Goal: Information Seeking & Learning: Learn about a topic

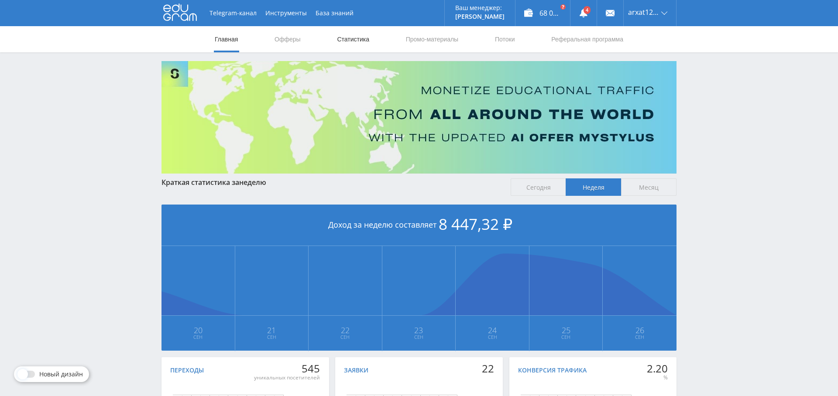
click at [350, 38] on link "Статистика" at bounding box center [353, 39] width 34 height 26
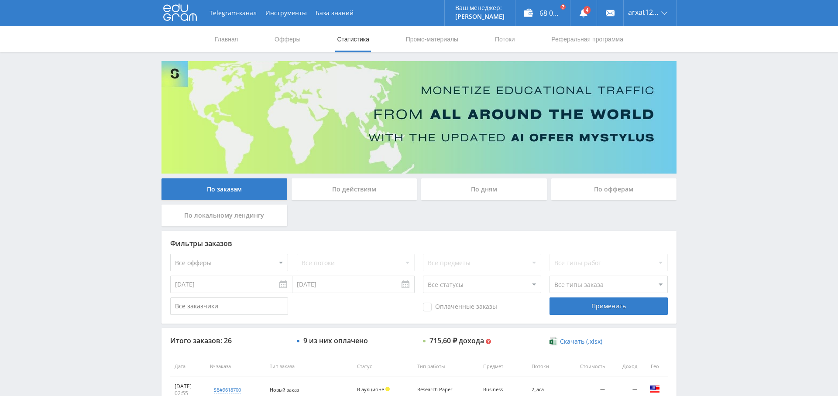
click at [249, 265] on select "Все офферы MyStylus MyStylus - Revshare Кампус AI Studybay Автор24 Studybay Bra…" at bounding box center [229, 262] width 118 height 17
select select "2"
click at [222, 287] on input "19.09.2025" at bounding box center [231, 284] width 122 height 17
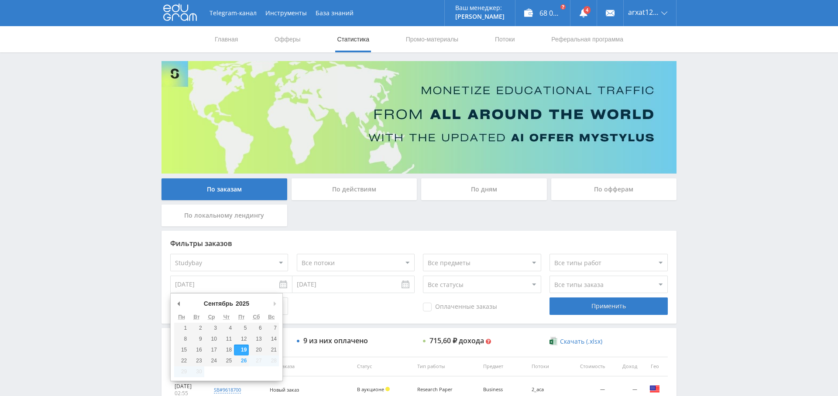
type input "01.09.2025"
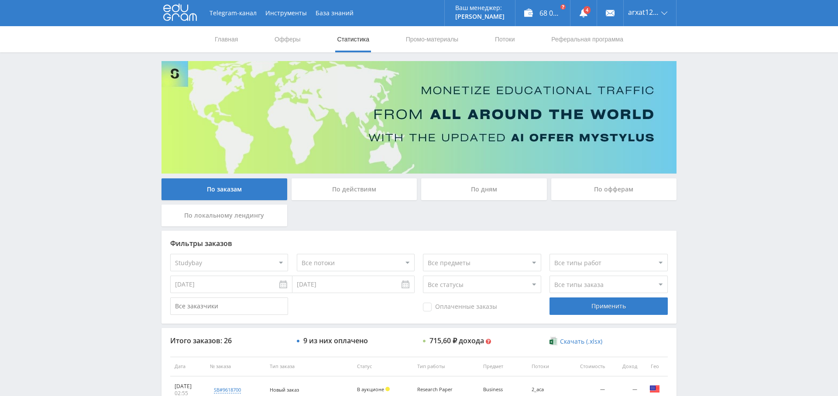
click at [442, 307] on span "Оплаченные заказы" at bounding box center [460, 307] width 74 height 9
click at [0, 0] on input "Оплаченные заказы" at bounding box center [0, 0] width 0 height 0
click at [612, 305] on div "Применить" at bounding box center [609, 306] width 118 height 17
click at [449, 305] on span "Оплаченные заказы" at bounding box center [460, 307] width 74 height 9
click at [0, 0] on input "Оплаченные заказы" at bounding box center [0, 0] width 0 height 0
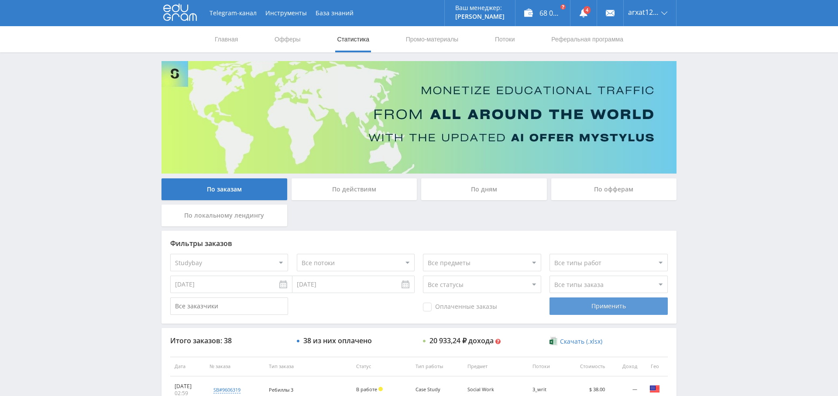
click at [622, 306] on div "Применить" at bounding box center [609, 306] width 118 height 17
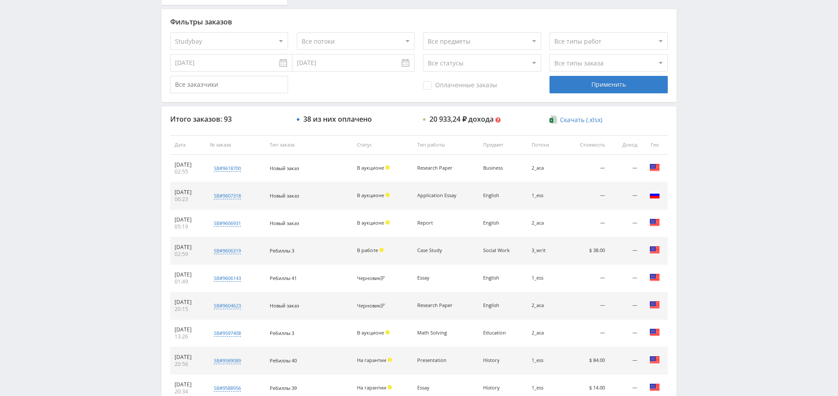
scroll to position [221, 0]
click at [607, 65] on select "Все типы заказа Ребилл Новый заказ" at bounding box center [609, 63] width 118 height 17
select select "2"
click at [550, 55] on select "Все типы заказа Ребилл Новый заказ" at bounding box center [609, 63] width 118 height 17
click at [618, 88] on div "Применить" at bounding box center [609, 85] width 118 height 17
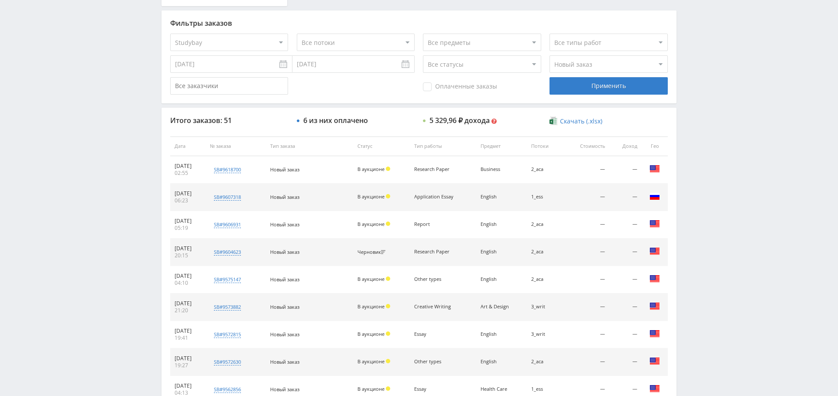
scroll to position [334, 0]
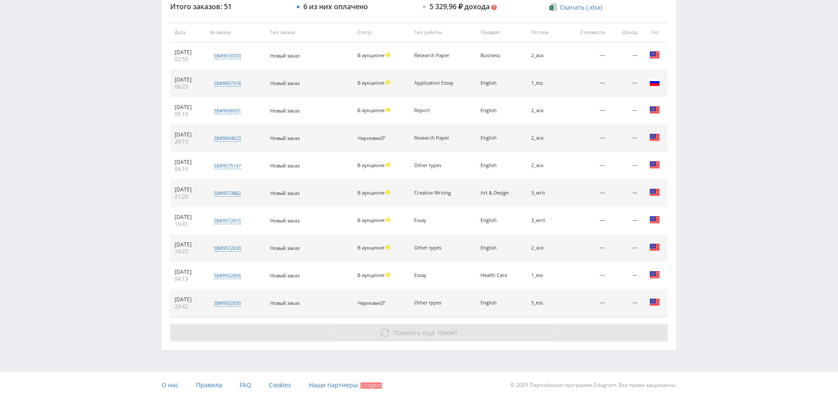
click at [436, 324] on button "Показать ещё 10 из 41" at bounding box center [419, 332] width 498 height 17
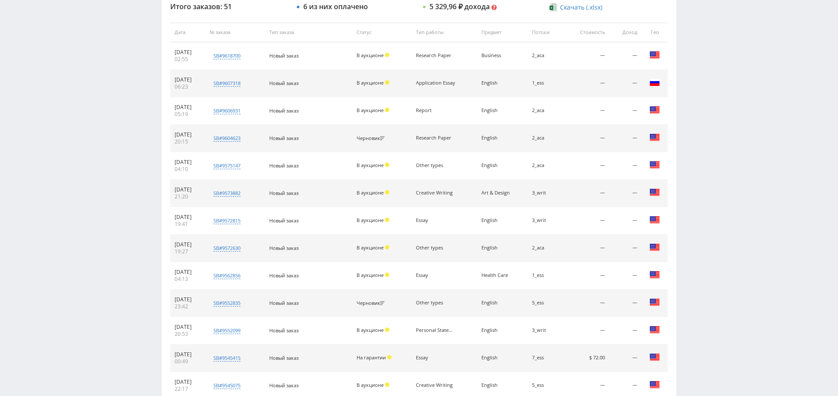
scroll to position [608, 0]
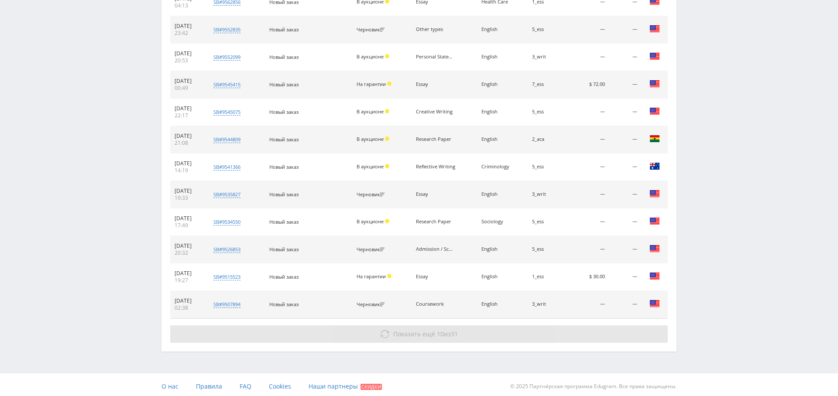
click at [439, 326] on button "Показать ещё 10 из 31" at bounding box center [419, 334] width 498 height 17
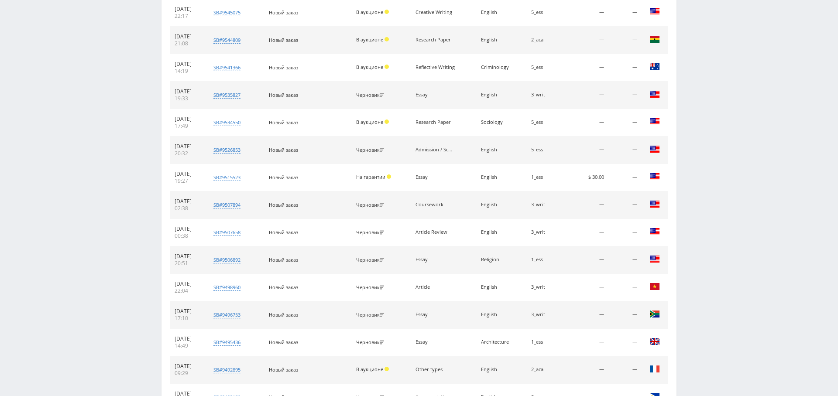
scroll to position [882, 0]
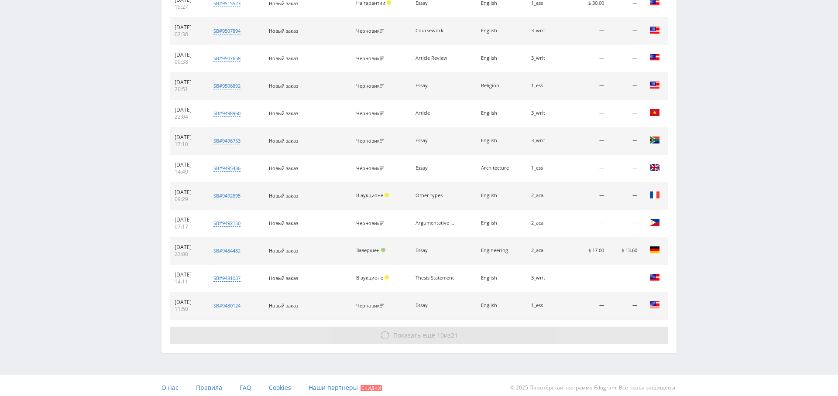
click at [453, 331] on span "21" at bounding box center [454, 335] width 7 height 8
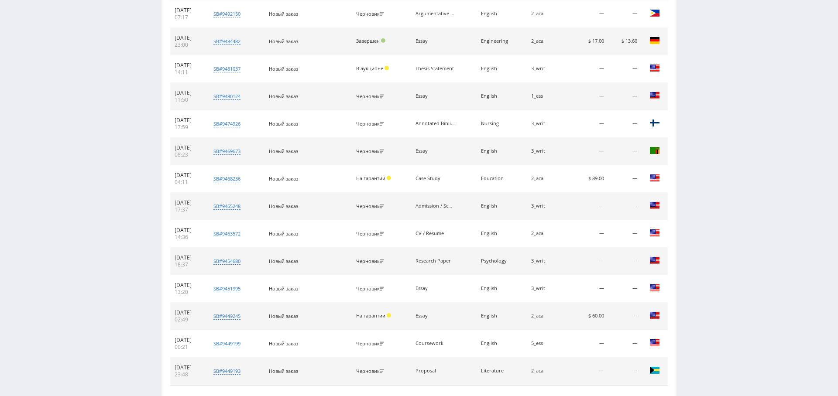
scroll to position [1155, 0]
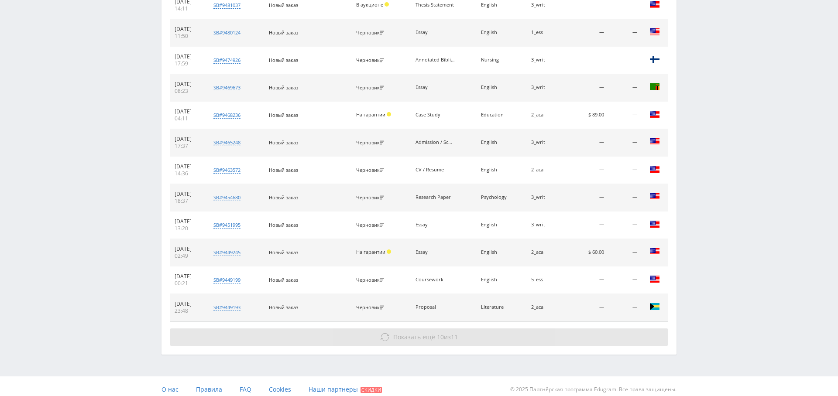
click at [438, 333] on span "10" at bounding box center [440, 337] width 7 height 8
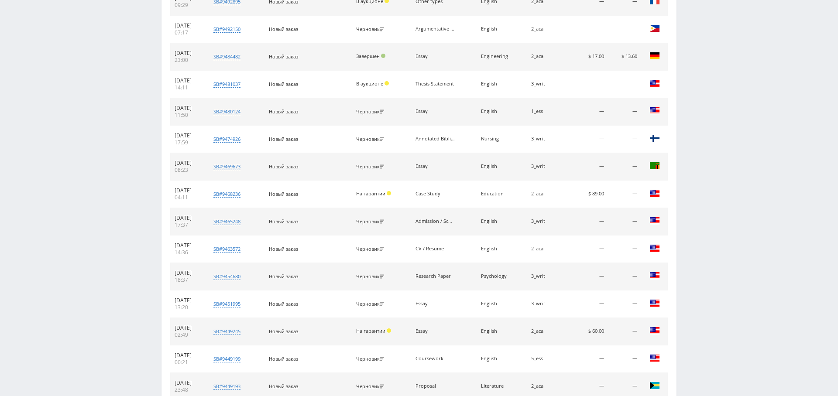
scroll to position [1429, 0]
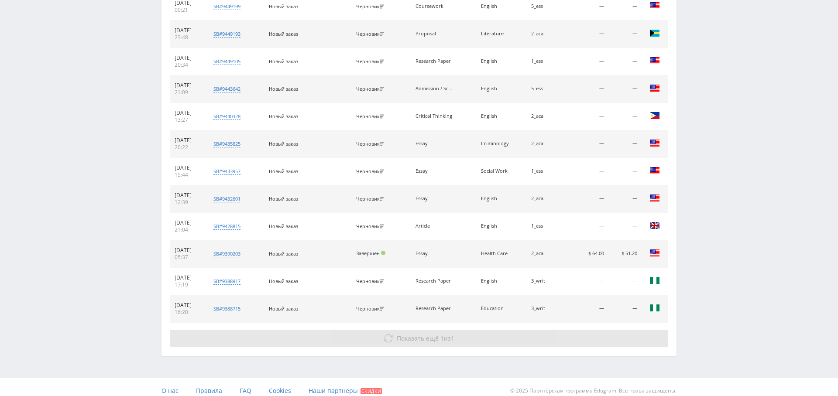
click at [430, 339] on button "Показать ещё 1 из 1" at bounding box center [419, 338] width 498 height 17
click at [433, 334] on span "Показать ещё" at bounding box center [418, 338] width 42 height 8
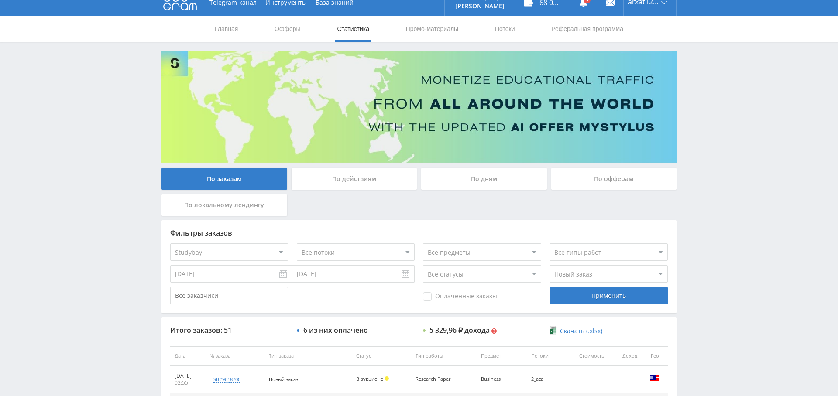
scroll to position [0, 0]
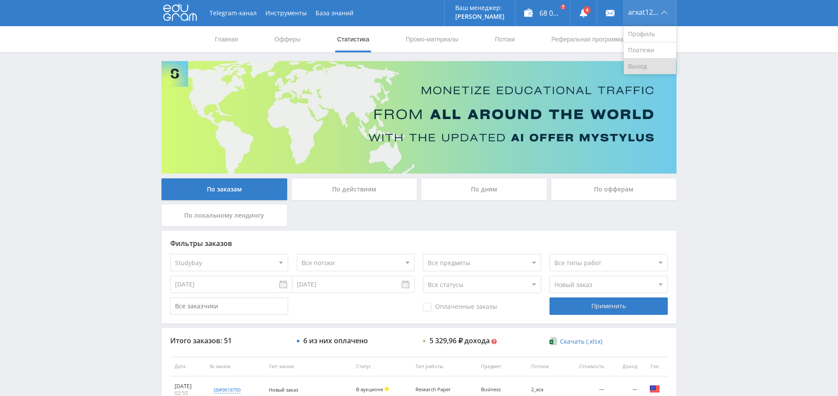
click at [648, 64] on link "Выход" at bounding box center [650, 67] width 52 height 16
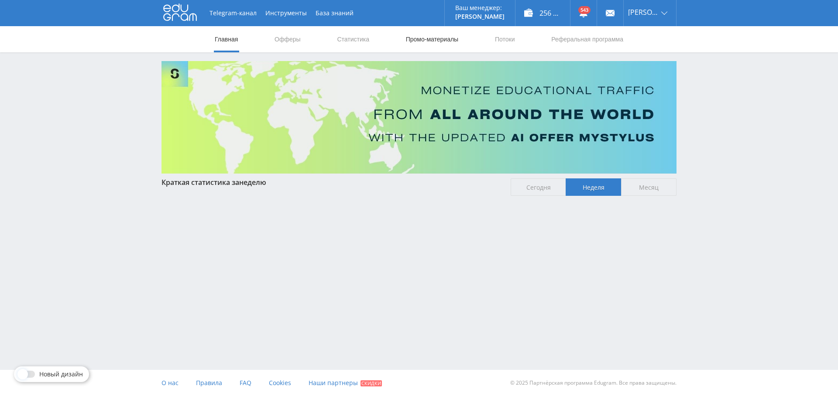
click at [428, 38] on link "Промо-материалы" at bounding box center [432, 39] width 54 height 26
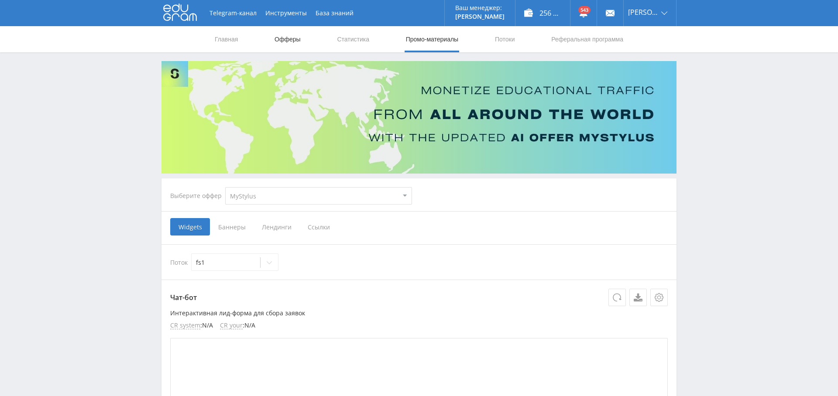
click at [285, 45] on link "Офферы" at bounding box center [288, 39] width 28 height 26
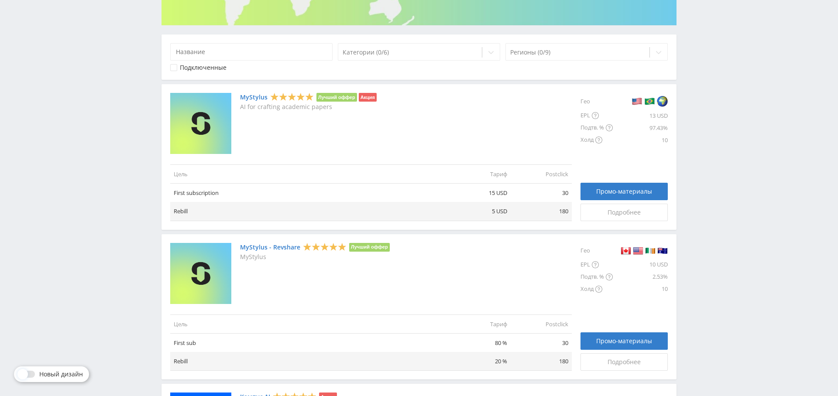
scroll to position [149, 0]
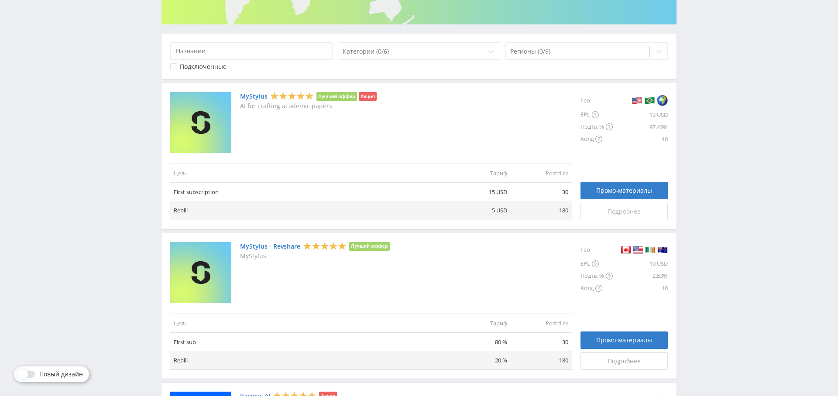
click at [614, 210] on span "Подробнее" at bounding box center [624, 211] width 33 height 7
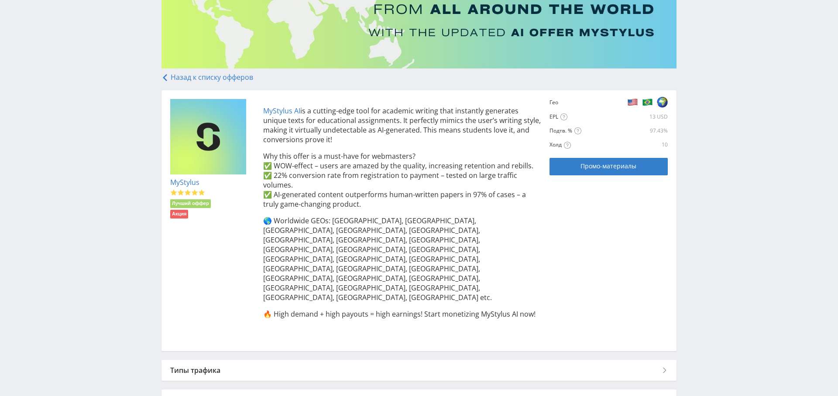
scroll to position [106, 0]
click at [369, 360] on div "Типы трафика" at bounding box center [419, 370] width 515 height 21
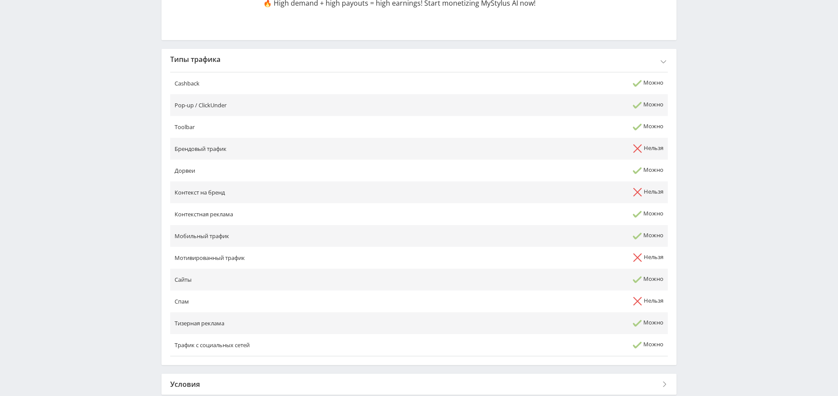
scroll to position [419, 0]
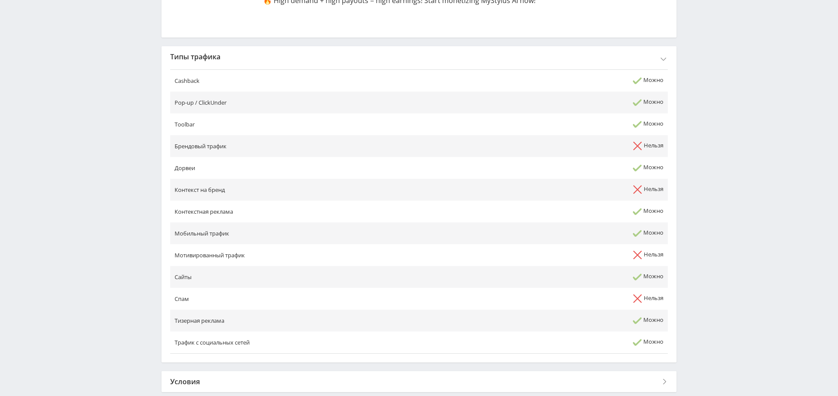
click at [634, 372] on div "Условия" at bounding box center [419, 382] width 515 height 21
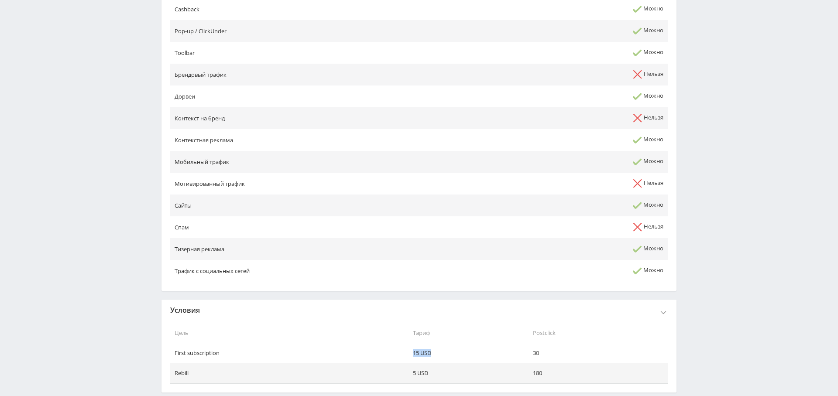
drag, startPoint x: 410, startPoint y: 305, endPoint x: 443, endPoint y: 306, distance: 33.6
click at [442, 344] on tr "First subscription 15 USD 30" at bounding box center [419, 354] width 498 height 20
drag, startPoint x: 421, startPoint y: 324, endPoint x: 454, endPoint y: 323, distance: 32.3
click at [455, 364] on td "5 USD" at bounding box center [469, 374] width 120 height 20
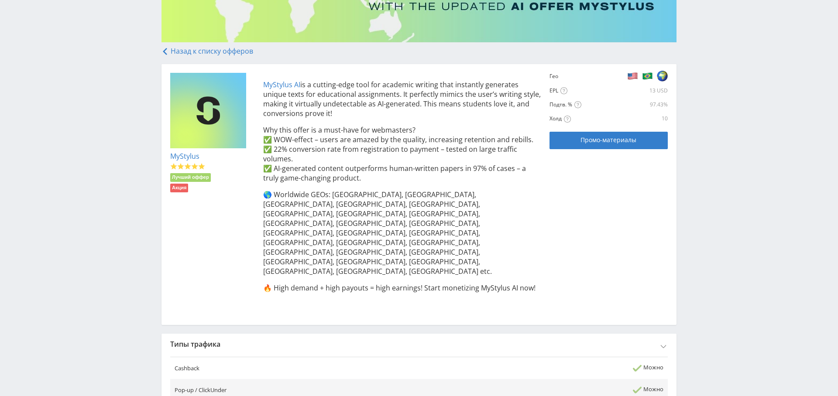
scroll to position [0, 0]
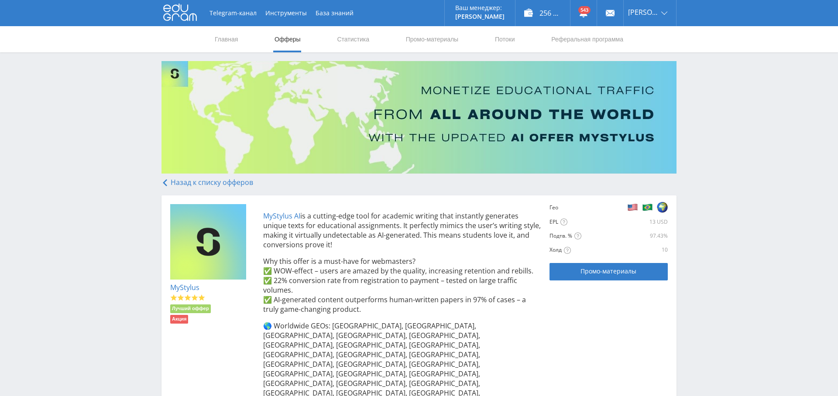
click at [286, 42] on link "Офферы" at bounding box center [288, 39] width 28 height 26
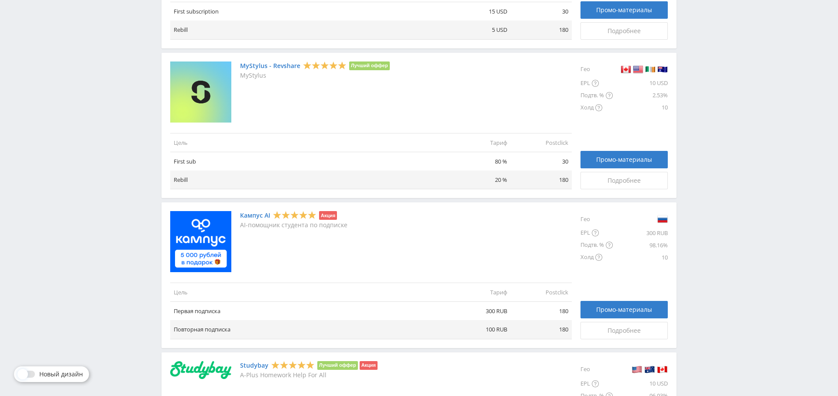
scroll to position [347, 0]
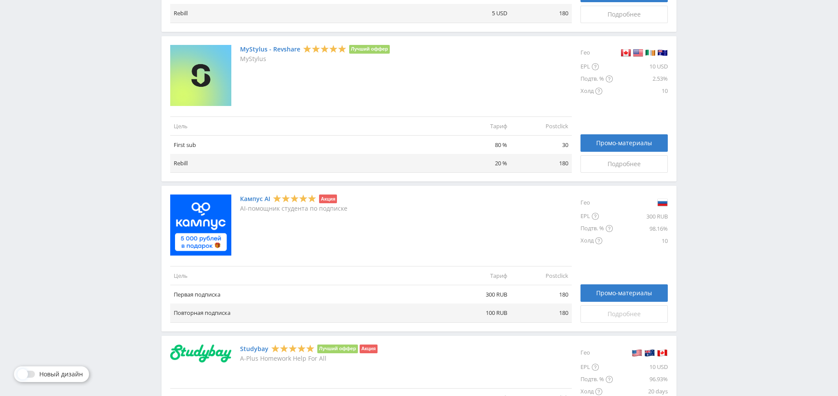
click at [621, 311] on span "Подробнее" at bounding box center [624, 314] width 33 height 7
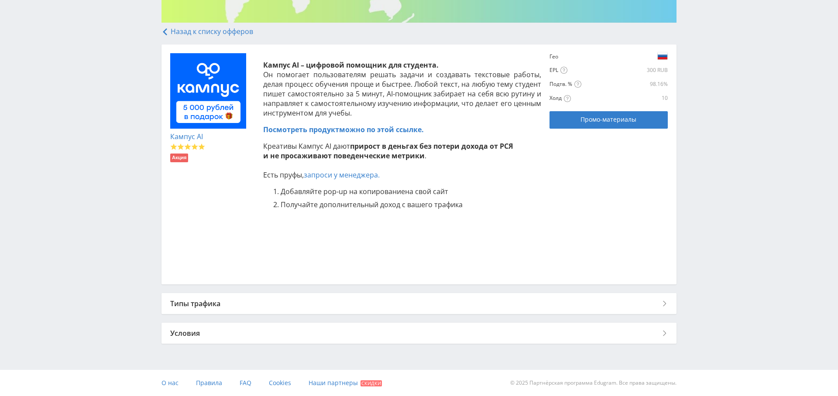
scroll to position [146, 0]
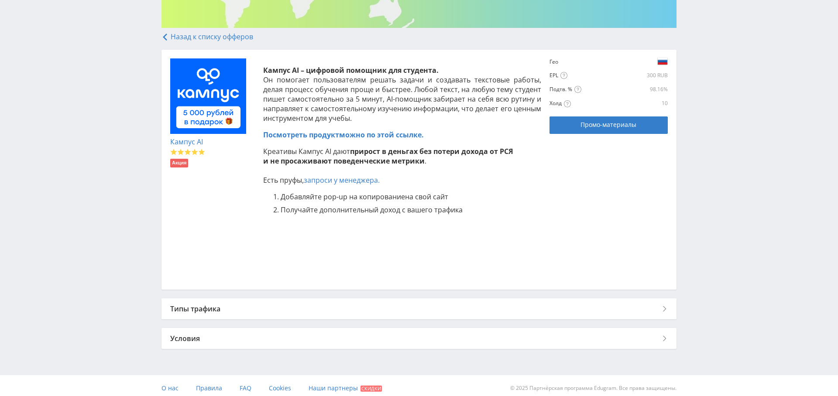
click at [488, 306] on div "Типы трафика" at bounding box center [419, 309] width 515 height 21
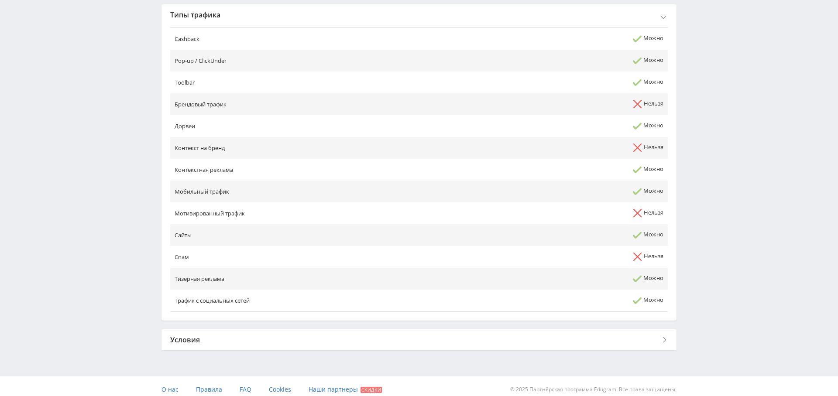
scroll to position [446, 0]
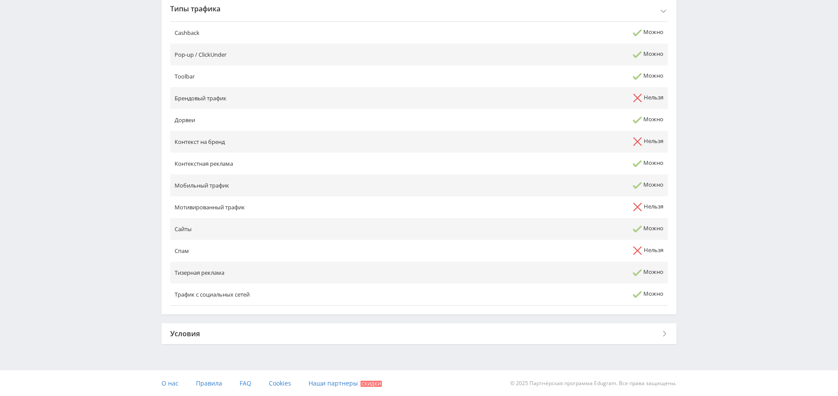
click at [278, 334] on div "Условия" at bounding box center [419, 334] width 515 height 21
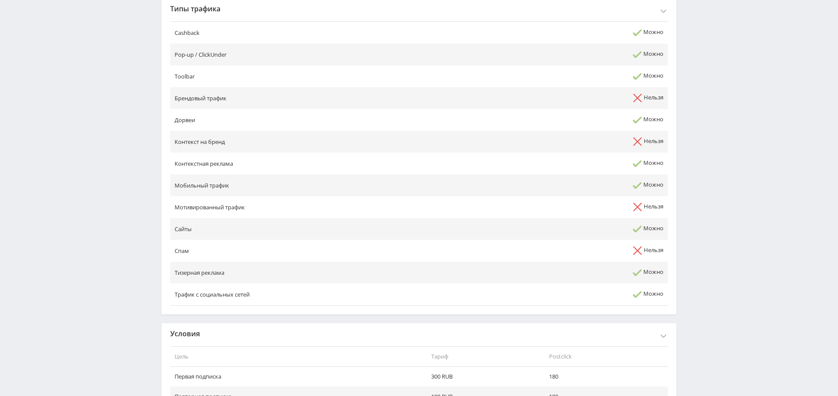
scroll to position [518, 0]
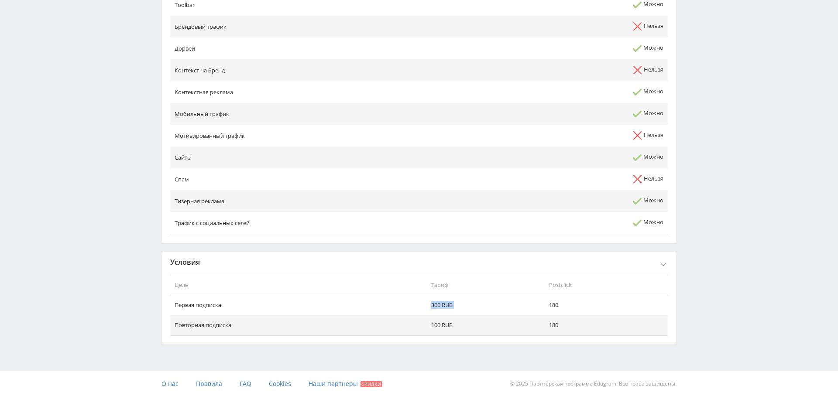
drag, startPoint x: 425, startPoint y: 304, endPoint x: 403, endPoint y: 307, distance: 21.6
click at [550, 302] on tr "Первая подписка 300 RUB 180" at bounding box center [419, 306] width 498 height 20
drag, startPoint x: 177, startPoint y: 306, endPoint x: 555, endPoint y: 308, distance: 378.2
click at [573, 303] on tr "Первая подписка 300 RUB 180" at bounding box center [419, 306] width 498 height 20
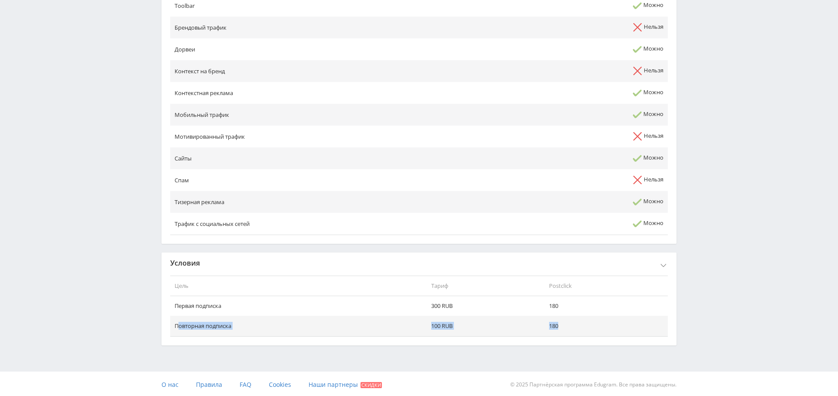
drag, startPoint x: 182, startPoint y: 326, endPoint x: 588, endPoint y: 327, distance: 406.1
click at [593, 328] on tr "Повторная подписка 100 RUB 180" at bounding box center [419, 327] width 498 height 20
click at [433, 286] on th "Тариф" at bounding box center [486, 286] width 118 height 21
drag, startPoint x: 433, startPoint y: 286, endPoint x: 441, endPoint y: 284, distance: 8.5
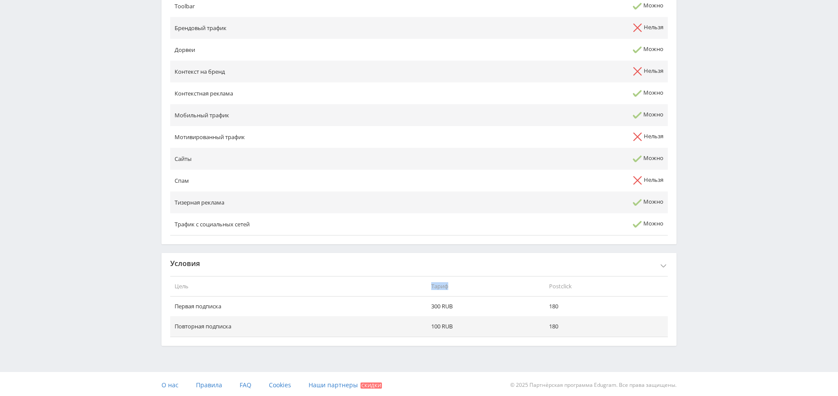
click at [433, 286] on th "Тариф" at bounding box center [486, 286] width 118 height 21
click at [560, 289] on th "Postclick" at bounding box center [606, 286] width 123 height 21
click at [553, 307] on td "180" at bounding box center [606, 307] width 123 height 20
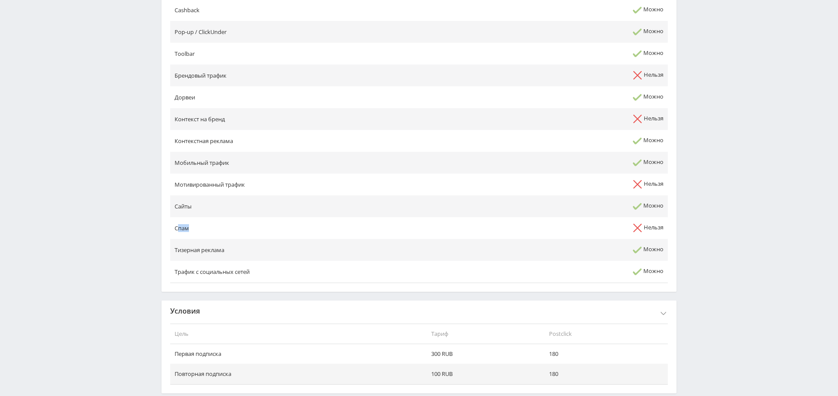
scroll to position [469, 0]
drag, startPoint x: 177, startPoint y: 236, endPoint x: 199, endPoint y: 233, distance: 22.5
click at [199, 233] on td "Спам" at bounding box center [339, 228] width 339 height 22
drag, startPoint x: 617, startPoint y: 227, endPoint x: 658, endPoint y: 225, distance: 40.6
click at [658, 225] on td "Нельзя" at bounding box center [588, 228] width 159 height 22
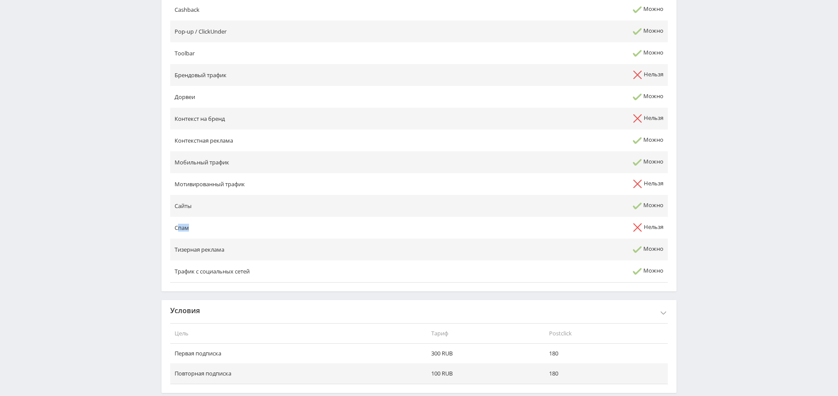
scroll to position [469, 0]
drag, startPoint x: 238, startPoint y: 186, endPoint x: 393, endPoint y: 179, distance: 154.7
click at [371, 178] on td "Мотивированный трафик" at bounding box center [339, 185] width 339 height 22
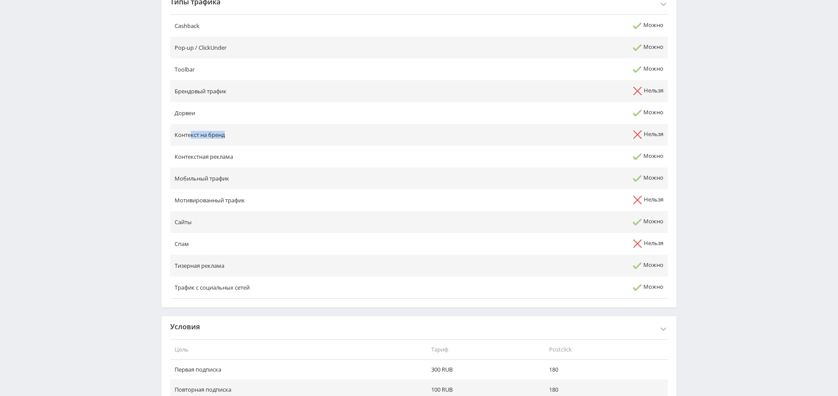
drag, startPoint x: 192, startPoint y: 137, endPoint x: 248, endPoint y: 136, distance: 55.9
click at [248, 136] on td "Контекст на бренд" at bounding box center [339, 135] width 339 height 22
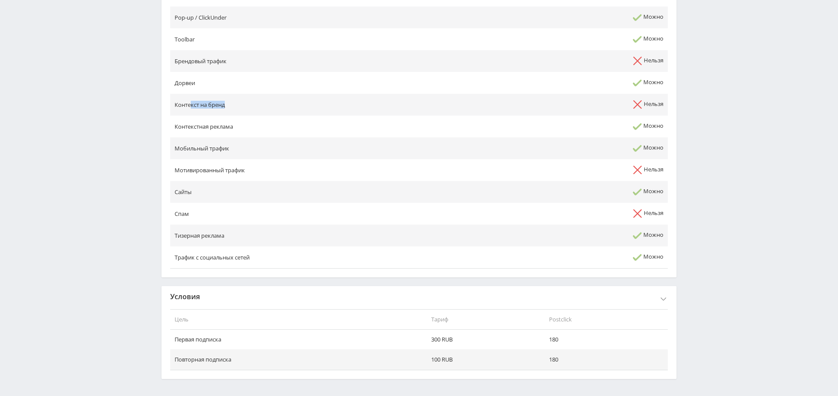
scroll to position [0, 0]
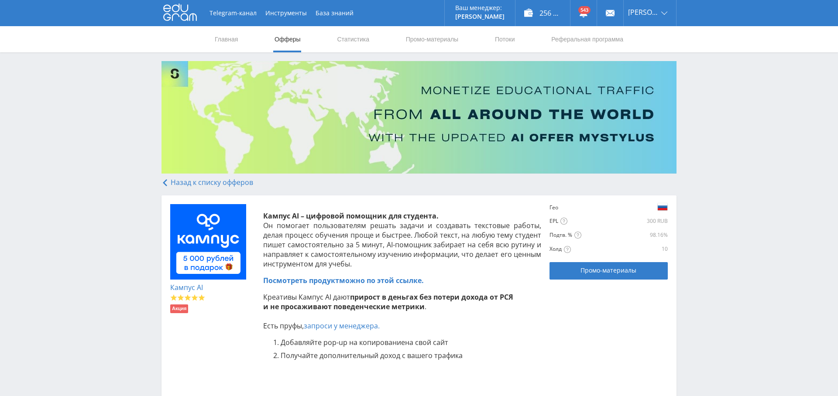
click at [285, 41] on link "Офферы" at bounding box center [288, 39] width 28 height 26
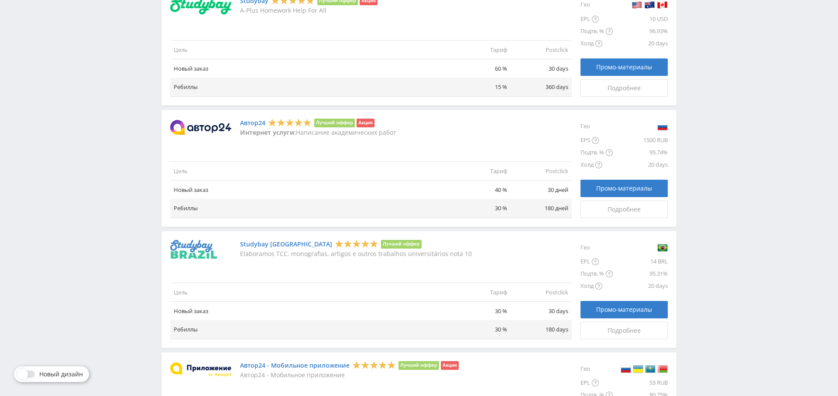
scroll to position [699, 0]
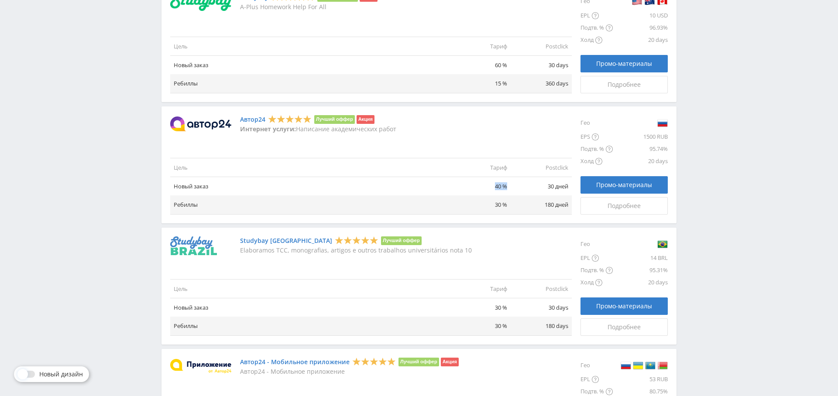
drag, startPoint x: 494, startPoint y: 184, endPoint x: 499, endPoint y: 197, distance: 14.0
click at [505, 185] on td "40 %" at bounding box center [480, 186] width 61 height 19
click at [515, 197] on tr "Ребиллы 30 % 180 дней" at bounding box center [371, 205] width 402 height 19
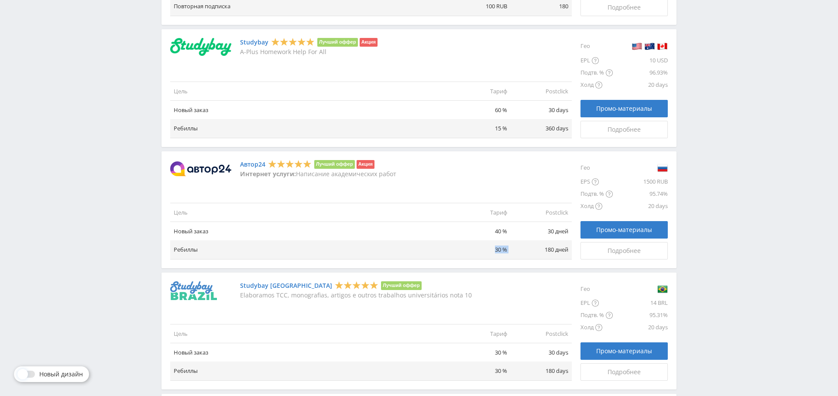
scroll to position [649, 0]
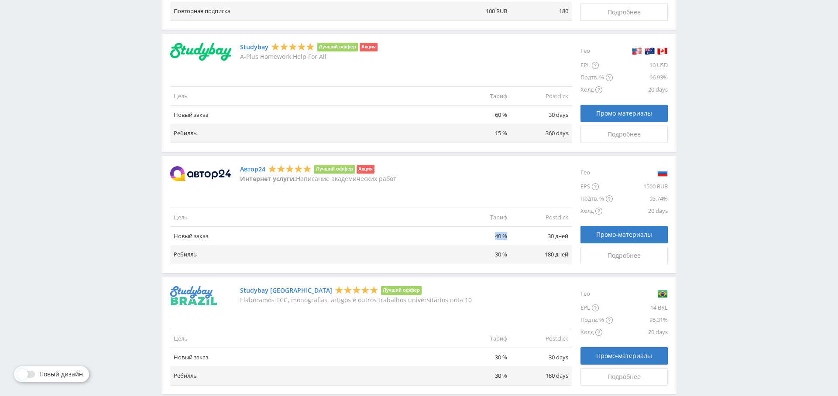
drag, startPoint x: 493, startPoint y: 235, endPoint x: 509, endPoint y: 235, distance: 15.7
click at [509, 235] on td "40 %" at bounding box center [480, 236] width 61 height 19
drag, startPoint x: 493, startPoint y: 244, endPoint x: 500, endPoint y: 238, distance: 9.3
click at [492, 245] on td "30 %" at bounding box center [480, 254] width 61 height 19
drag, startPoint x: 493, startPoint y: 236, endPoint x: 526, endPoint y: 238, distance: 32.8
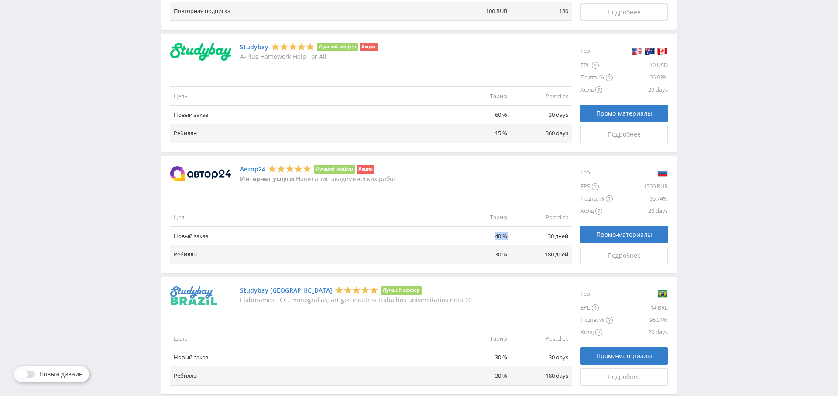
click at [526, 238] on tr "Новый заказ 40 % 30 дней" at bounding box center [371, 236] width 402 height 19
click at [505, 234] on td "40 %" at bounding box center [480, 236] width 61 height 19
drag, startPoint x: 495, startPoint y: 234, endPoint x: 500, endPoint y: 256, distance: 22.4
click at [498, 233] on td "40 %" at bounding box center [480, 236] width 61 height 19
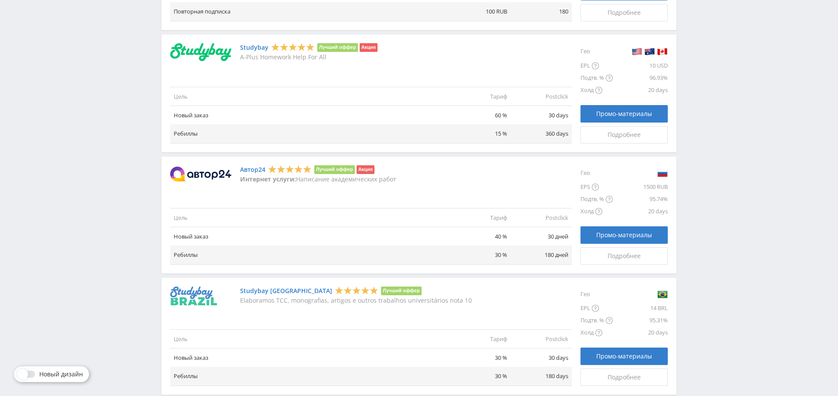
click at [501, 238] on td "40 %" at bounding box center [480, 237] width 61 height 19
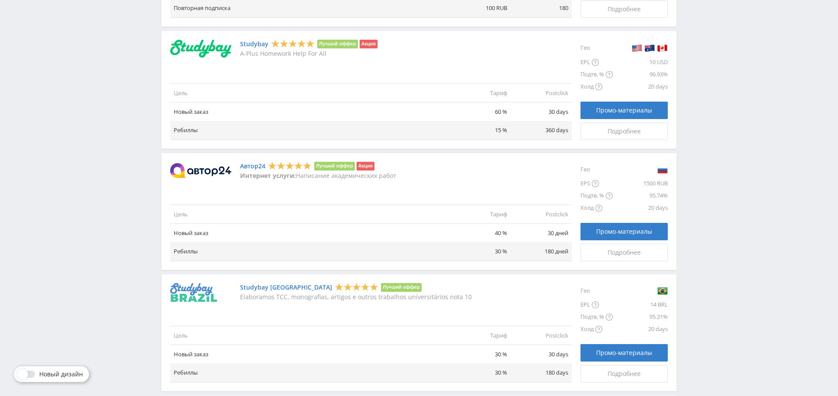
scroll to position [658, 0]
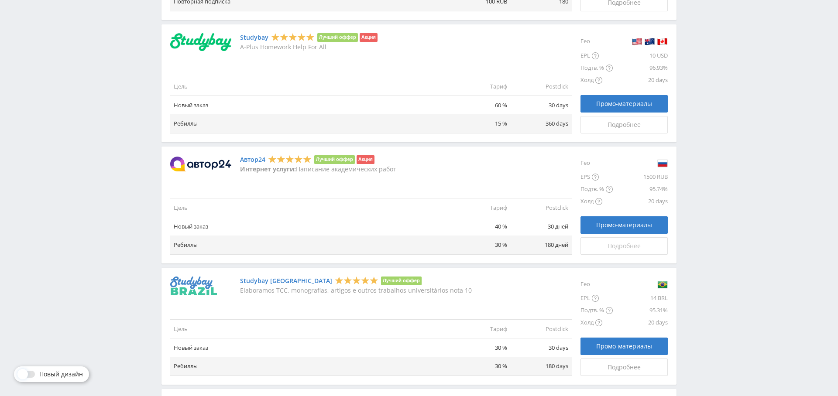
click at [616, 244] on span "Подробнее" at bounding box center [624, 246] width 33 height 7
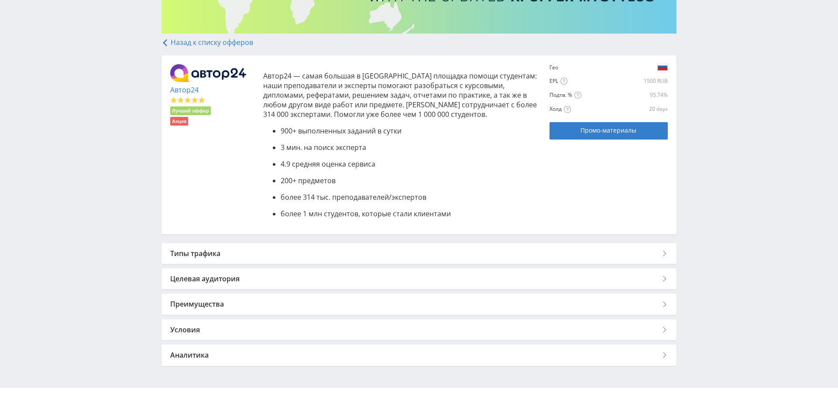
scroll to position [144, 0]
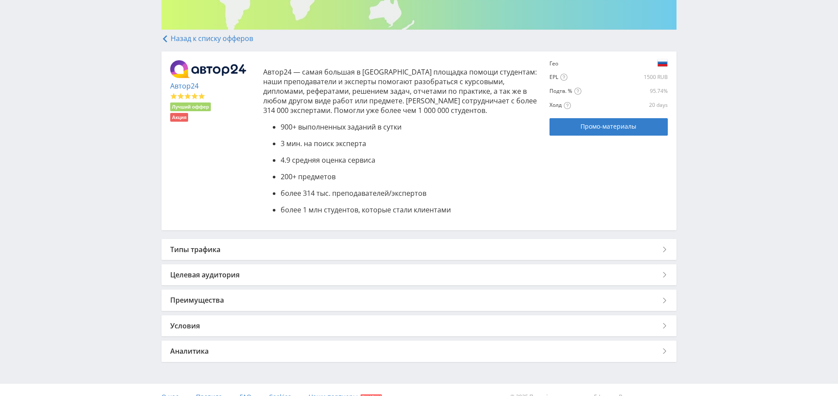
click at [337, 277] on div "Целевая аудитория" at bounding box center [419, 275] width 515 height 21
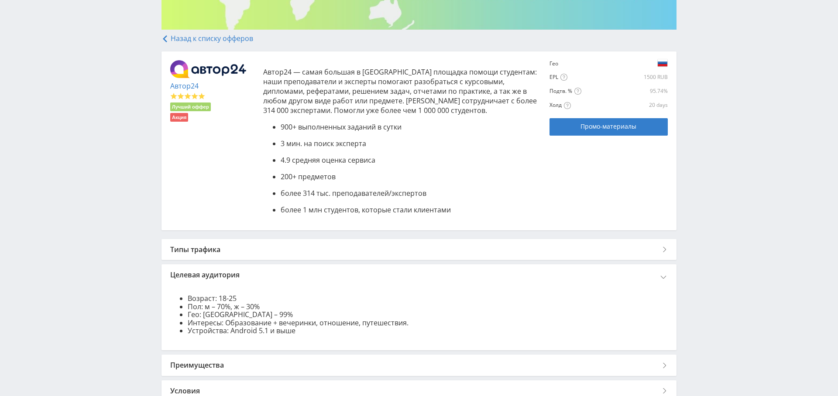
click at [308, 247] on div "Типы трафика" at bounding box center [419, 249] width 515 height 21
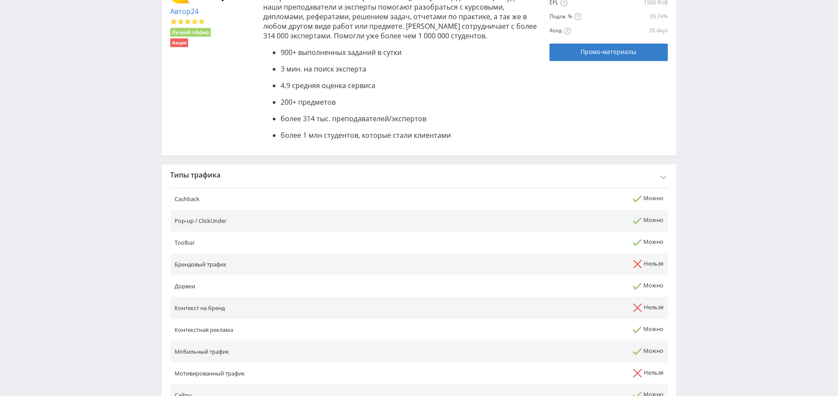
scroll to position [518, 0]
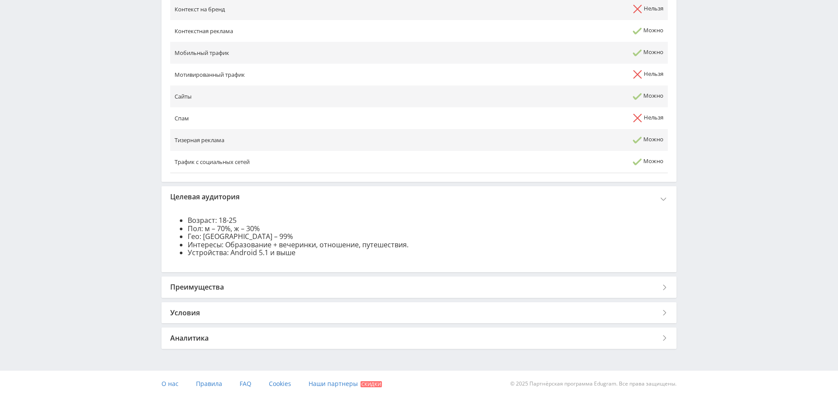
drag, startPoint x: 302, startPoint y: 277, endPoint x: 304, endPoint y: 285, distance: 8.1
click at [302, 277] on div "Преимущества" at bounding box center [419, 287] width 515 height 21
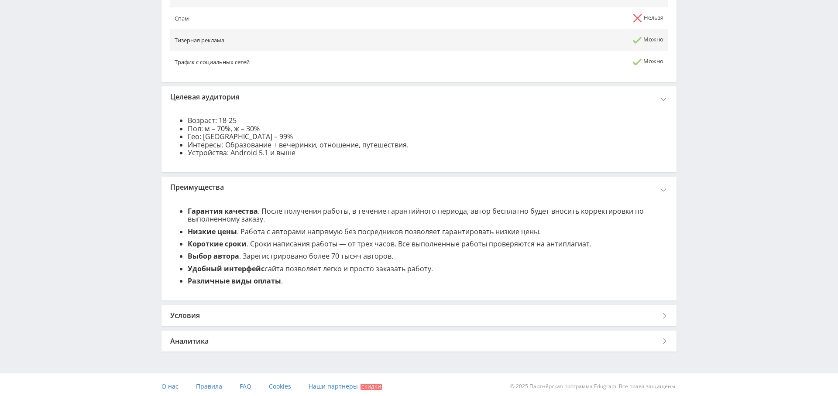
scroll to position [621, 0]
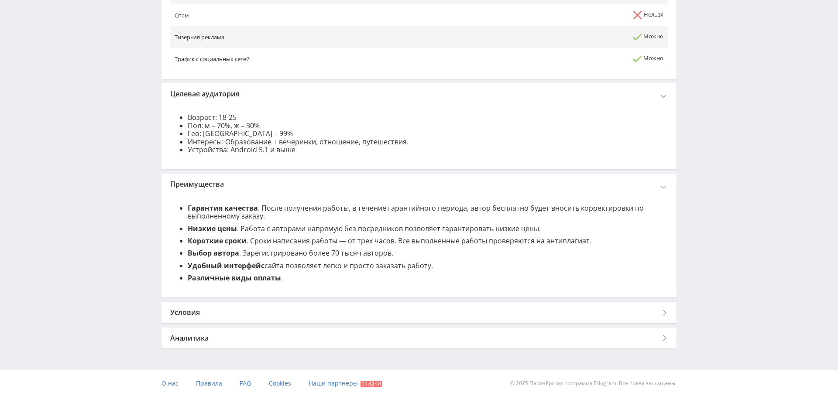
drag, startPoint x: 305, startPoint y: 307, endPoint x: 314, endPoint y: 307, distance: 8.3
click at [305, 306] on div "Условия" at bounding box center [419, 312] width 515 height 21
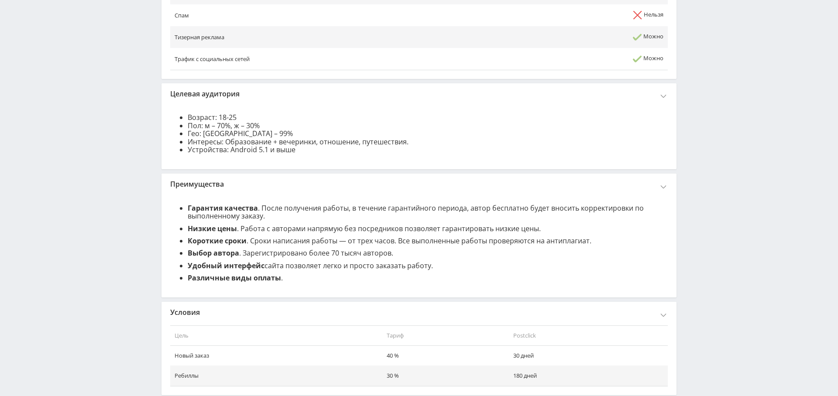
scroll to position [693, 0]
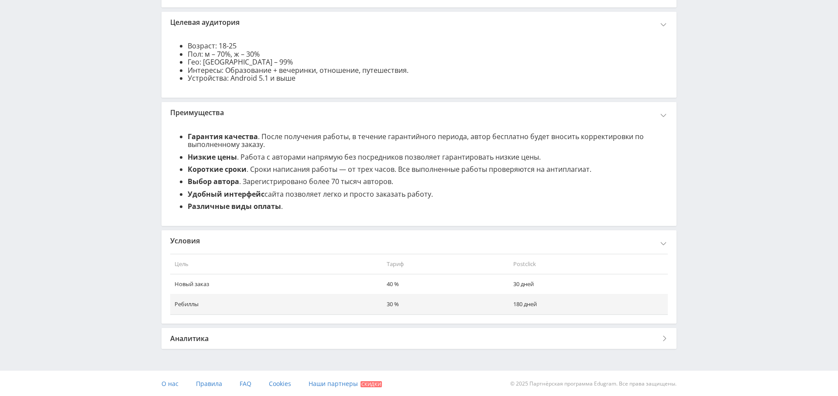
click at [302, 342] on div "Аналитика" at bounding box center [419, 338] width 515 height 21
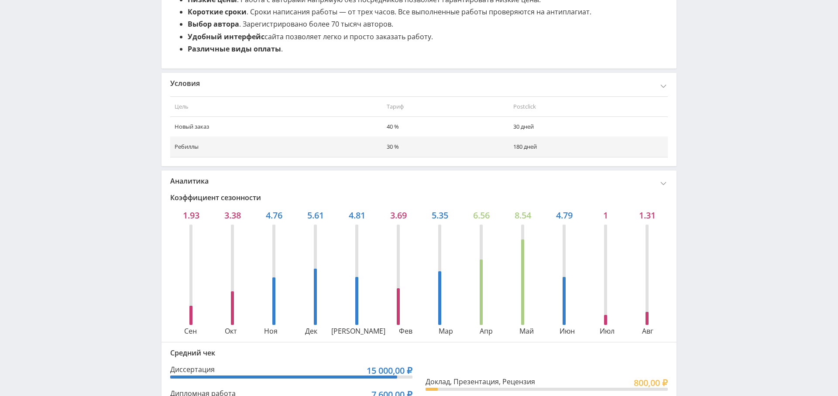
scroll to position [848, 0]
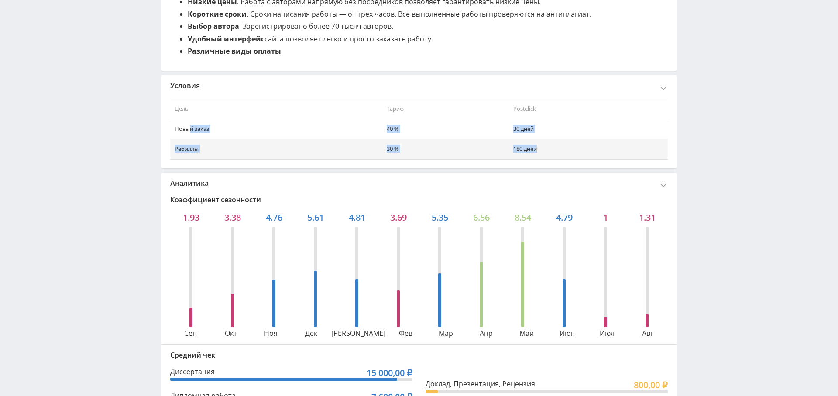
drag, startPoint x: 191, startPoint y: 126, endPoint x: 508, endPoint y: 162, distance: 319.0
click at [557, 146] on tbody "Новый заказ 40 % 30 дней Ребиллы 30 % 180 дней" at bounding box center [419, 139] width 498 height 40
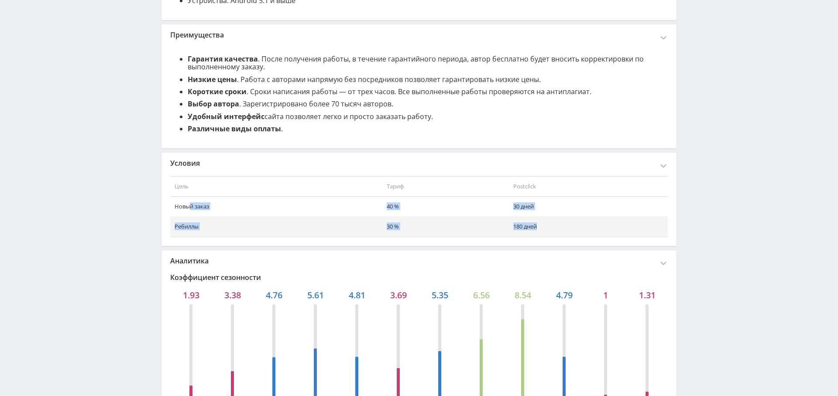
scroll to position [757, 0]
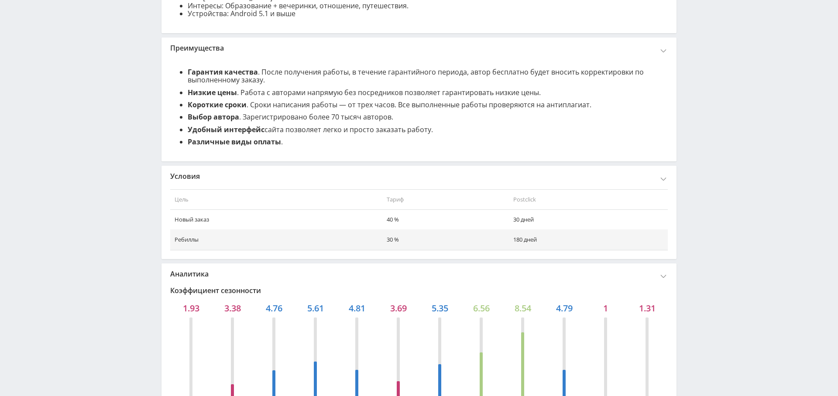
click at [665, 271] on div "Аналитика" at bounding box center [419, 274] width 515 height 21
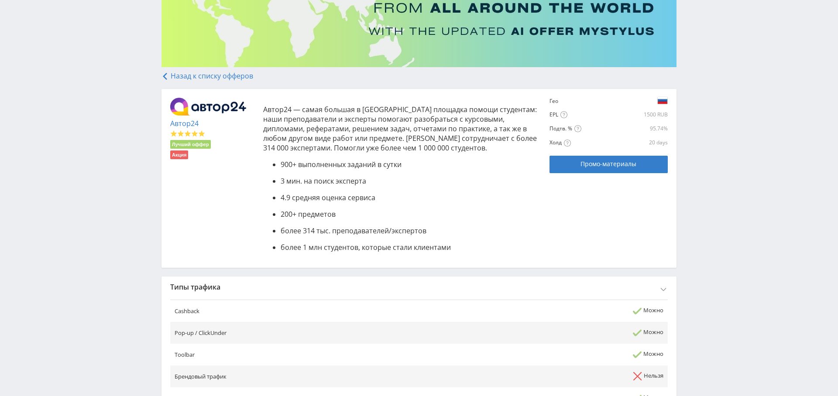
scroll to position [99, 0]
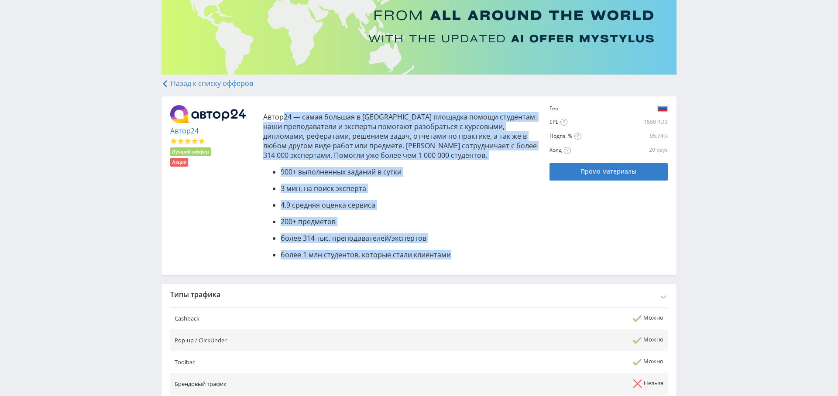
drag, startPoint x: 289, startPoint y: 135, endPoint x: 372, endPoint y: 274, distance: 162.0
click at [407, 205] on p "4.9 средняя оценка сервиса" at bounding box center [411, 205] width 261 height 10
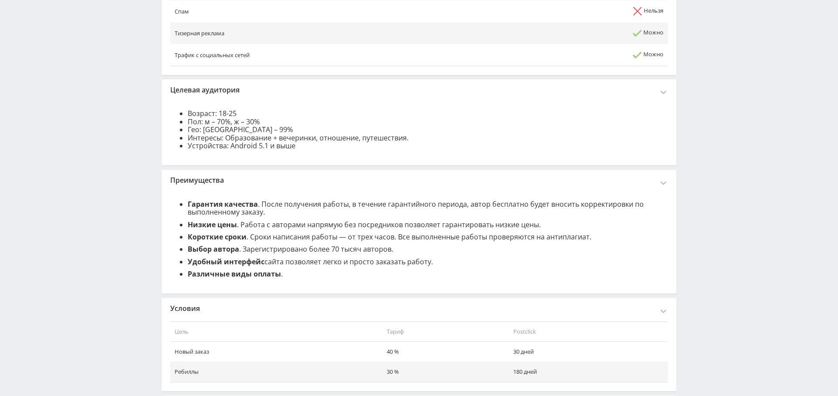
scroll to position [693, 0]
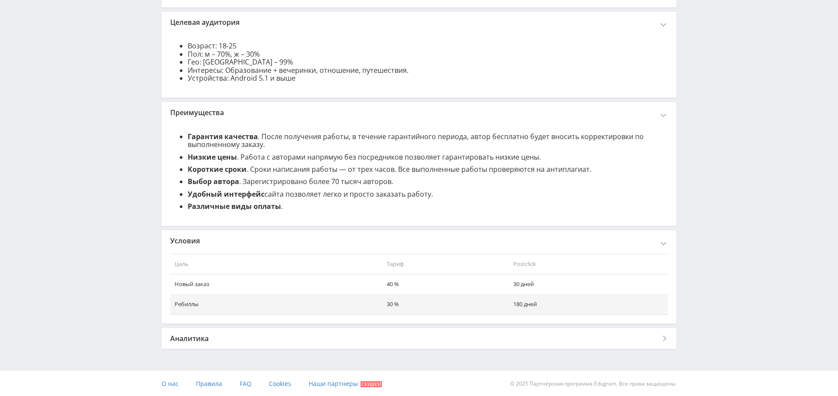
drag, startPoint x: 511, startPoint y: 242, endPoint x: 504, endPoint y: 247, distance: 8.5
click at [511, 242] on div "Условия" at bounding box center [419, 241] width 515 height 21
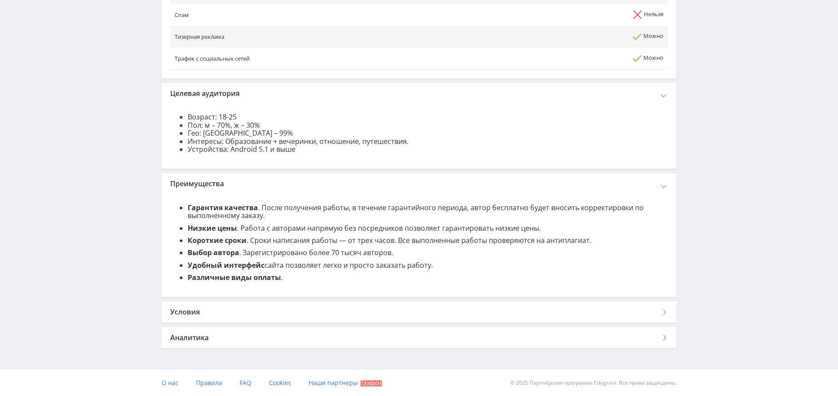
scroll to position [621, 0]
click at [474, 308] on div "Условия" at bounding box center [419, 312] width 515 height 21
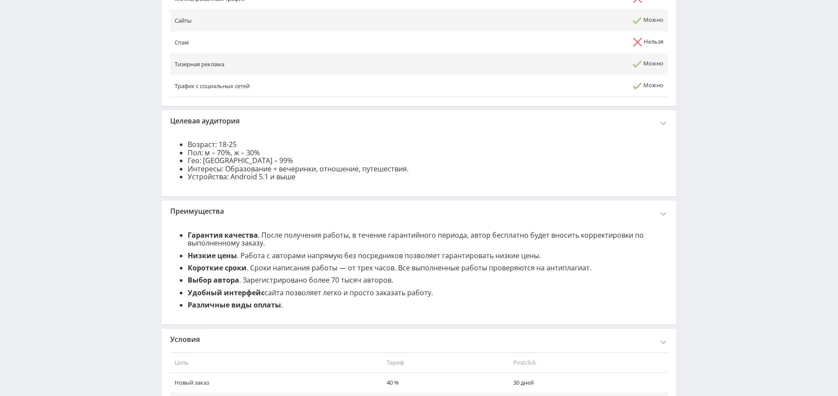
scroll to position [541, 0]
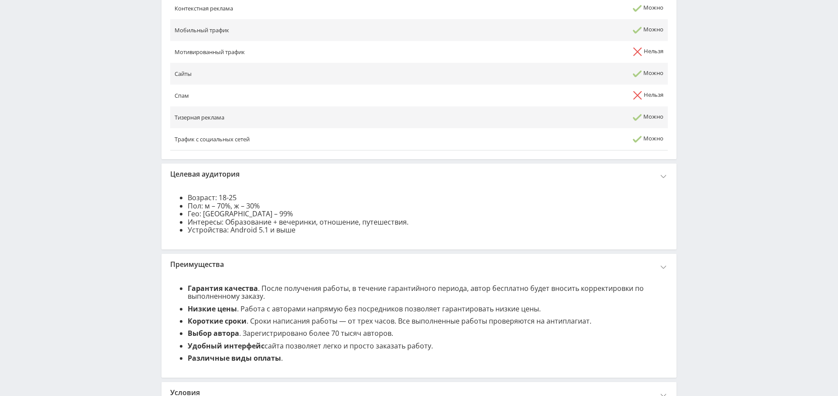
click at [568, 173] on div "Целевая аудитория" at bounding box center [419, 174] width 515 height 21
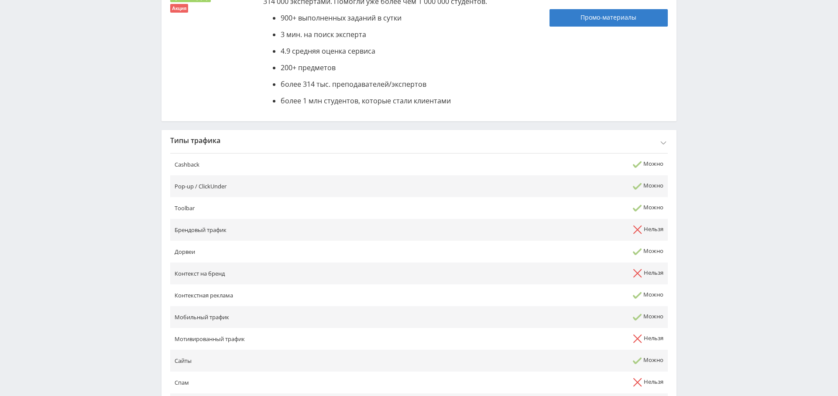
scroll to position [261, 0]
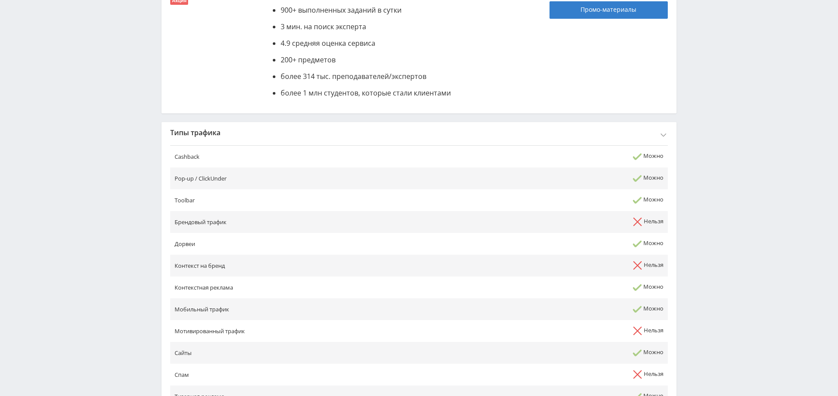
drag, startPoint x: 541, startPoint y: 135, endPoint x: 537, endPoint y: 166, distance: 31.4
click at [541, 135] on div "Типы трафика" at bounding box center [419, 132] width 515 height 21
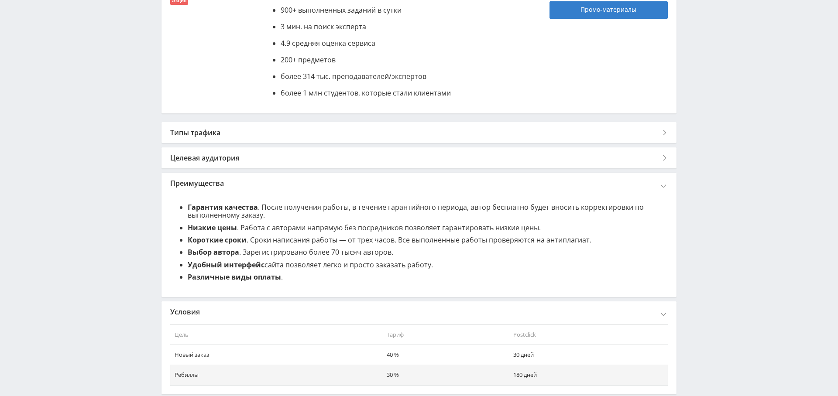
click at [551, 193] on div "Преимущества" at bounding box center [419, 183] width 515 height 21
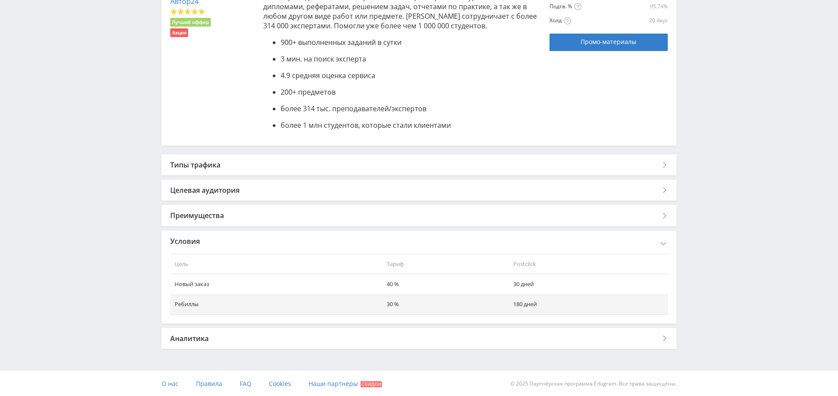
drag, startPoint x: 552, startPoint y: 239, endPoint x: 552, endPoint y: 248, distance: 9.2
click at [552, 239] on div "Условия" at bounding box center [419, 241] width 515 height 21
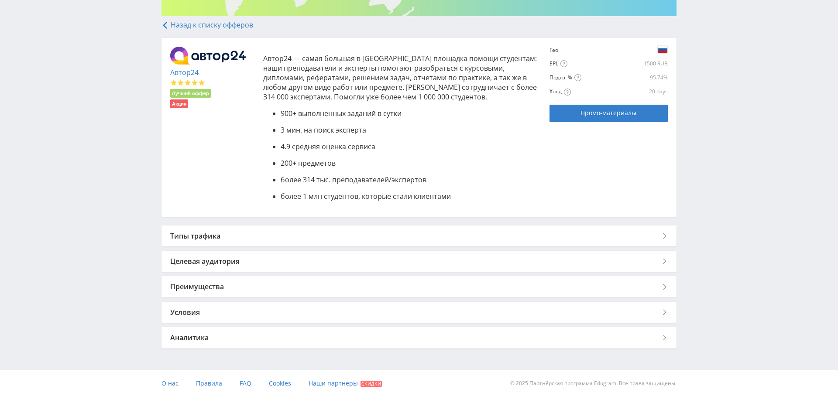
scroll to position [0, 0]
